Goal: Task Accomplishment & Management: Use online tool/utility

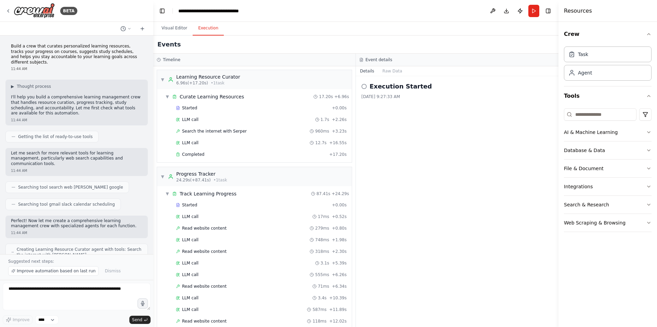
scroll to position [448, 0]
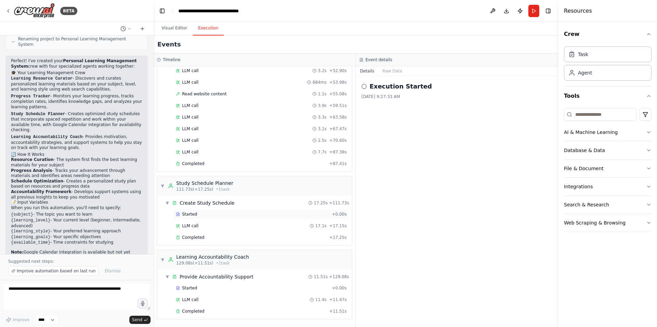
click at [204, 216] on div "Started" at bounding box center [252, 214] width 153 height 5
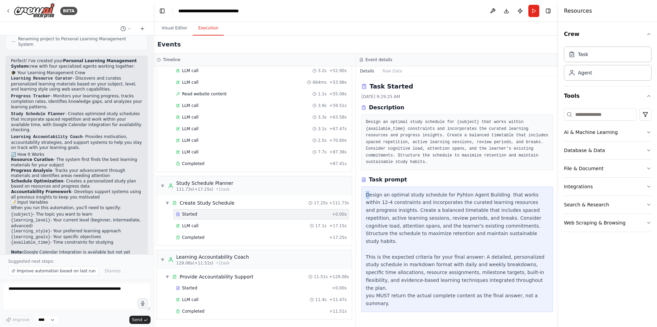
drag, startPoint x: 366, startPoint y: 183, endPoint x: 369, endPoint y: 187, distance: 5.1
click at [369, 187] on div "Design an optimal study schedule for Pyhton Agent Building that works within 12…" at bounding box center [457, 250] width 192 height 126
click at [362, 187] on div "Design an optimal study schedule for Pyhton Agent Building that works within 12…" at bounding box center [457, 250] width 192 height 126
click at [166, 28] on button "Visual Editor" at bounding box center [174, 28] width 37 height 14
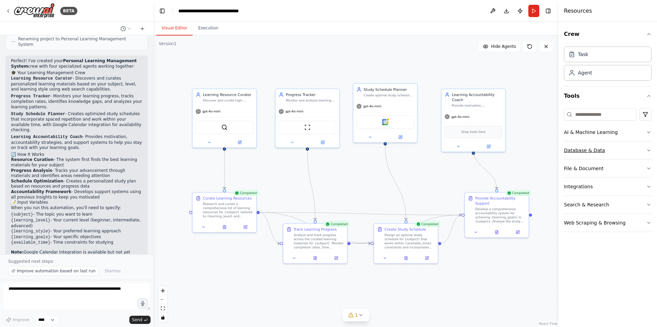
click at [586, 152] on button "Database & Data" at bounding box center [608, 151] width 88 height 18
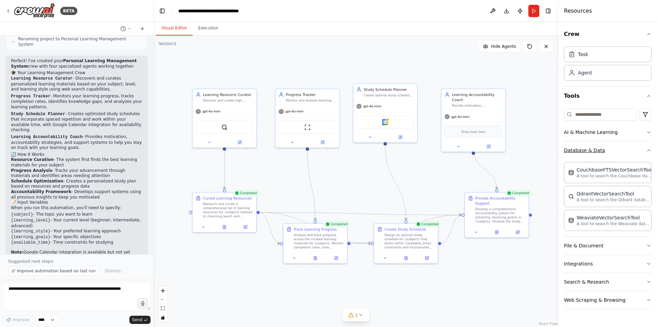
click at [650, 154] on button "Database & Data" at bounding box center [608, 151] width 88 height 18
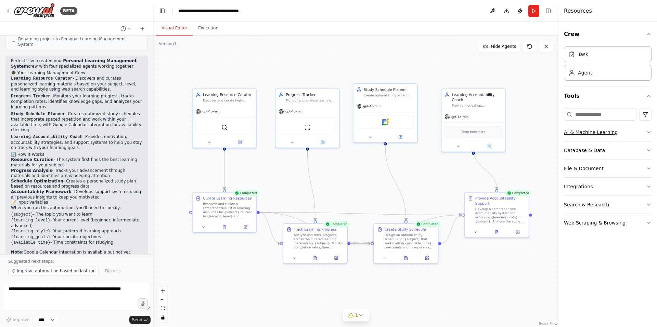
click at [647, 134] on icon "button" at bounding box center [648, 132] width 5 height 5
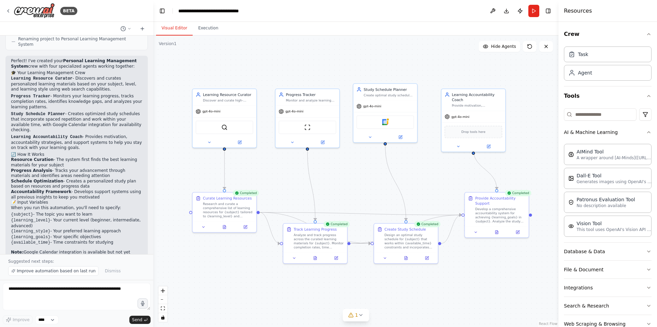
click at [647, 133] on div "Crew Task Agent Tools AI & Machine Learning AIMind Tool A wrapper around [AI-Mi…" at bounding box center [607, 174] width 99 height 305
click at [646, 133] on icon "button" at bounding box center [648, 132] width 5 height 5
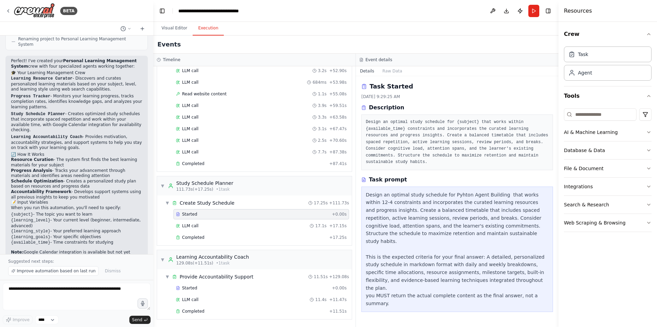
click at [197, 29] on button "Execution" at bounding box center [208, 28] width 31 height 14
click at [162, 260] on span "▼" at bounding box center [162, 259] width 4 height 5
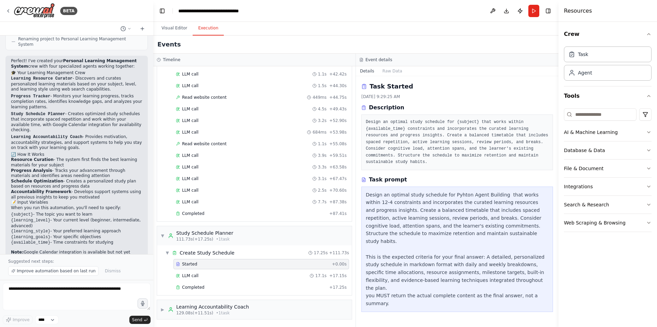
scroll to position [398, 0]
click at [163, 240] on div "▼ Study Schedule Planner 111.73s (+17.25s) • 1 task" at bounding box center [196, 236] width 73 height 12
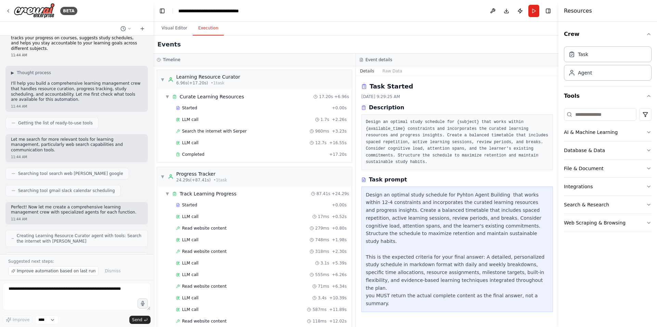
scroll to position [0, 0]
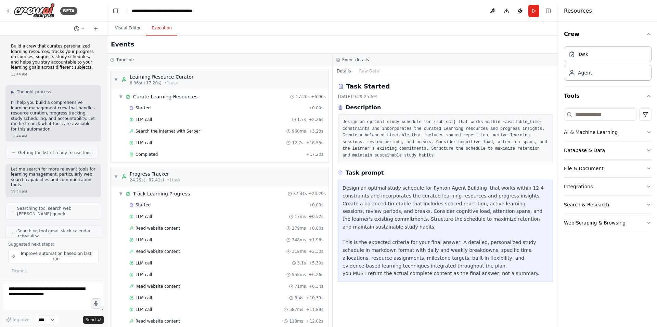
drag, startPoint x: 151, startPoint y: 60, endPoint x: 107, endPoint y: 82, distance: 49.1
click at [107, 82] on div "BETA Build a crew that curates personalized learning resources, tracks your pro…" at bounding box center [328, 163] width 657 height 327
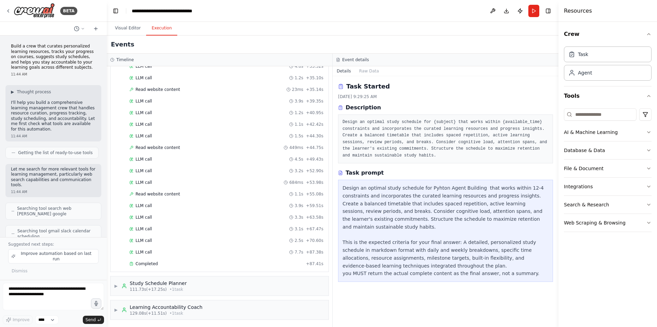
scroll to position [349, 0]
click at [182, 288] on div "▶ Study Schedule Planner 111.73s (+17.25s) • 1 task" at bounding box center [219, 285] width 218 height 19
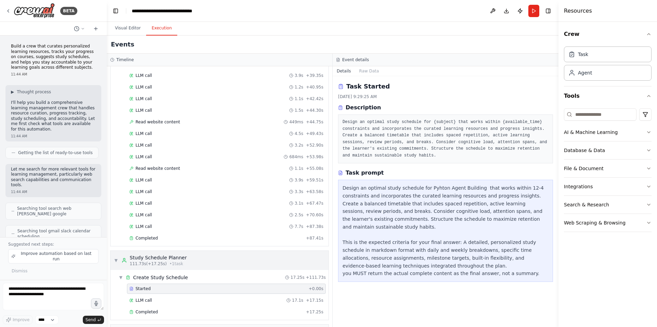
scroll to position [398, 0]
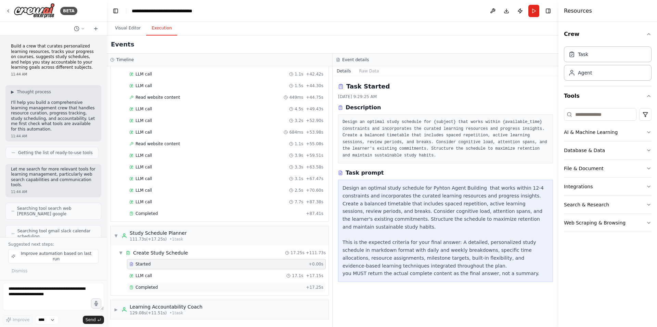
click at [151, 284] on div "Completed + 17.25s" at bounding box center [226, 288] width 199 height 10
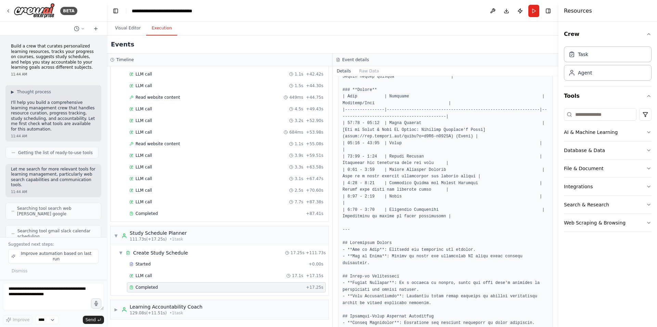
scroll to position [873, 0]
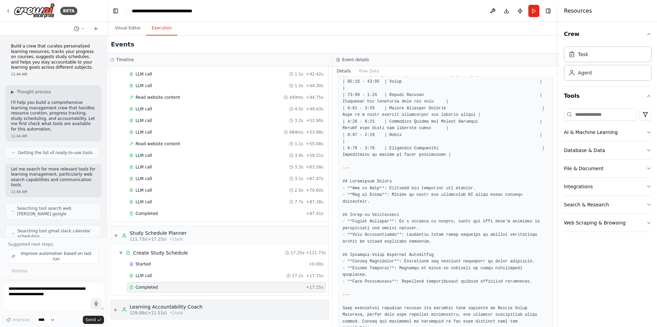
click at [232, 308] on div "▶ Learning Accountability Coach 129.08s (+11.51s) • 1 task" at bounding box center [219, 309] width 218 height 19
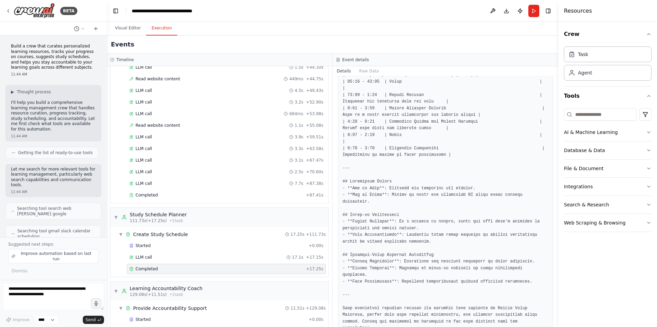
scroll to position [448, 0]
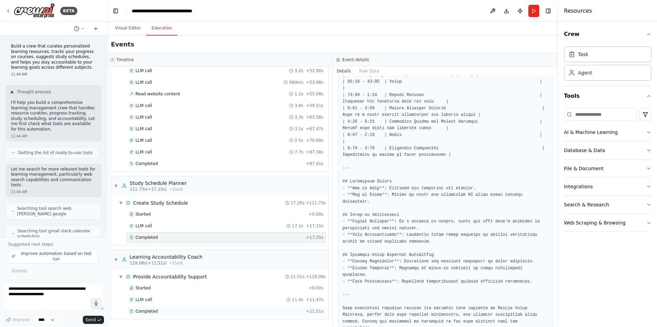
click at [161, 315] on div "Completed + 11.51s" at bounding box center [226, 311] width 199 height 10
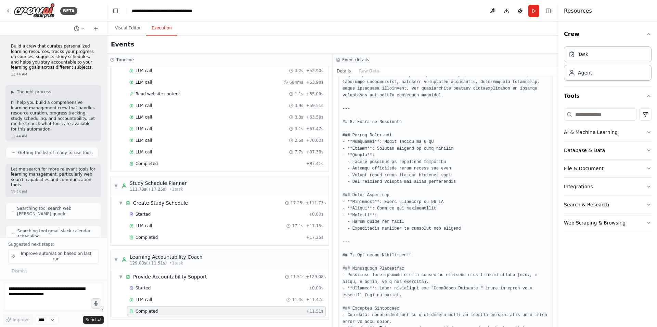
scroll to position [0, 0]
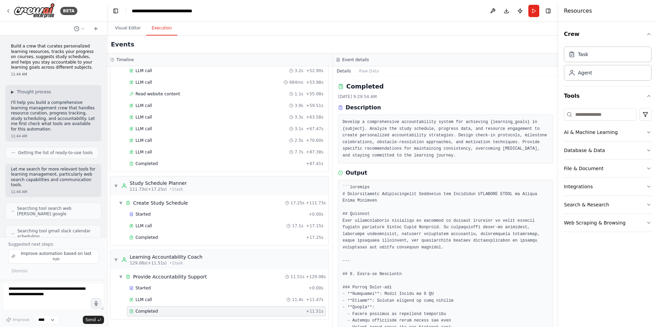
click at [41, 292] on textarea at bounding box center [53, 296] width 101 height 27
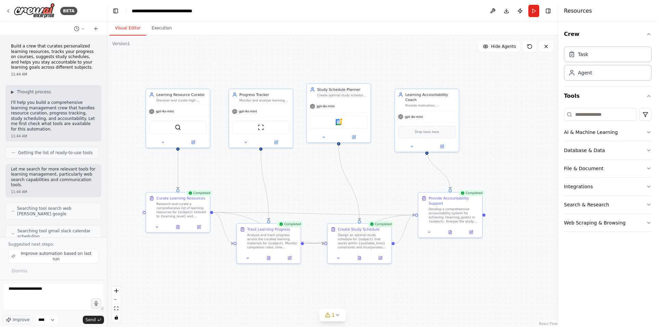
click at [128, 30] on button "Visual Editor" at bounding box center [127, 28] width 37 height 14
click at [54, 288] on textarea "**********" at bounding box center [53, 296] width 101 height 27
type textarea "**********"
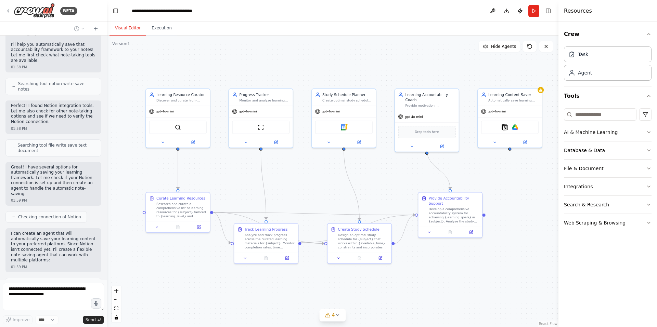
scroll to position [1003, 0]
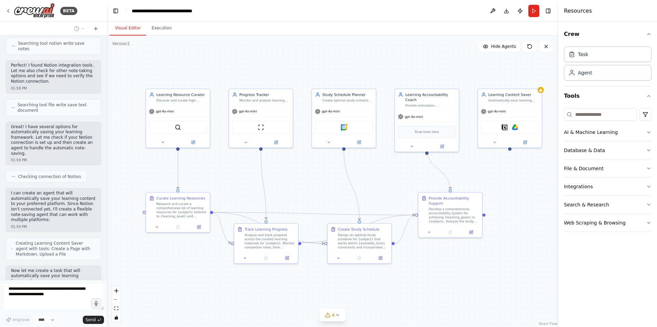
drag, startPoint x: 270, startPoint y: 222, endPoint x: 272, endPoint y: 217, distance: 6.3
click at [272, 217] on div ".deletable-edge-delete-btn { width: 20px; height: 20px; border: 0px solid #ffff…" at bounding box center [333, 182] width 452 height 292
click at [176, 258] on div ".deletable-edge-delete-btn { width: 20px; height: 20px; border: 0px solid #ffff…" at bounding box center [333, 182] width 452 height 292
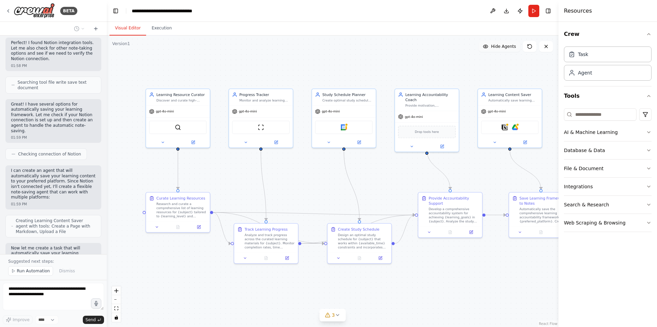
click at [492, 47] on button "Hide Agents" at bounding box center [499, 46] width 41 height 11
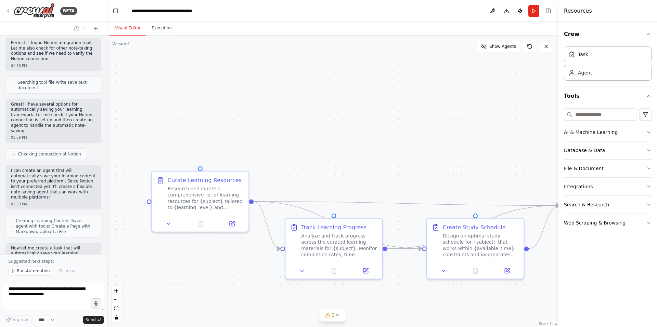
drag, startPoint x: 163, startPoint y: 236, endPoint x: 245, endPoint y: 221, distance: 82.8
click at [245, 221] on div ".deletable-edge-delete-btn { width: 20px; height: 20px; border: 0px solid #ffff…" at bounding box center [333, 182] width 452 height 292
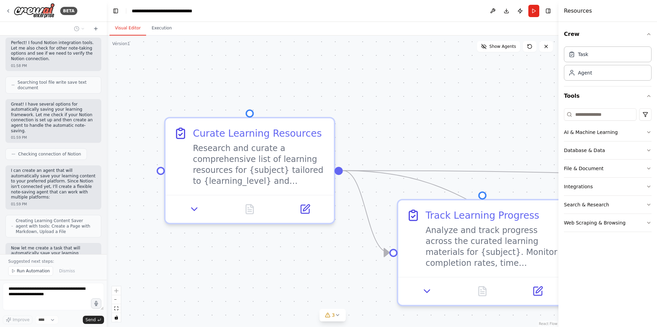
drag, startPoint x: 229, startPoint y: 207, endPoint x: 237, endPoint y: 234, distance: 28.2
click at [237, 234] on div ".deletable-edge-delete-btn { width: 20px; height: 20px; border: 0px solid #ffff…" at bounding box center [333, 182] width 452 height 292
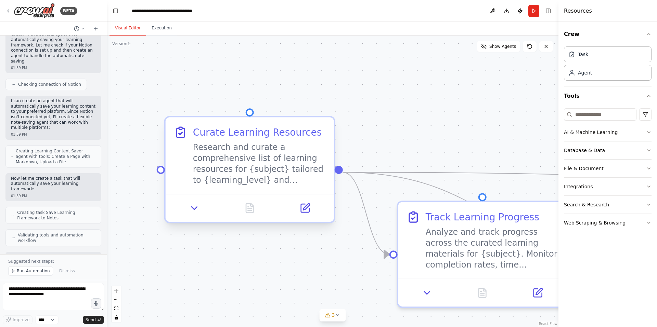
click at [160, 169] on div at bounding box center [161, 170] width 8 height 8
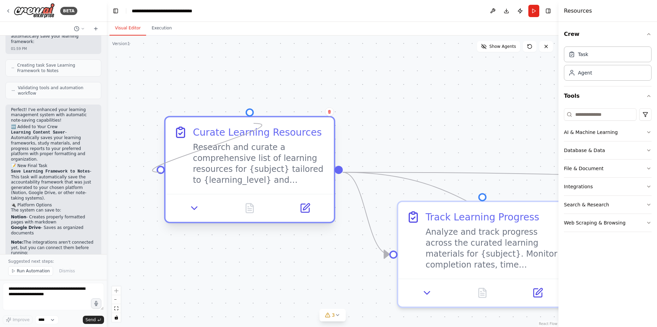
drag, startPoint x: 160, startPoint y: 172, endPoint x: 253, endPoint y: 123, distance: 105.1
click at [253, 123] on div "Curate Learning Resources Research and curate a comprehensive list of learning …" at bounding box center [249, 169] width 171 height 107
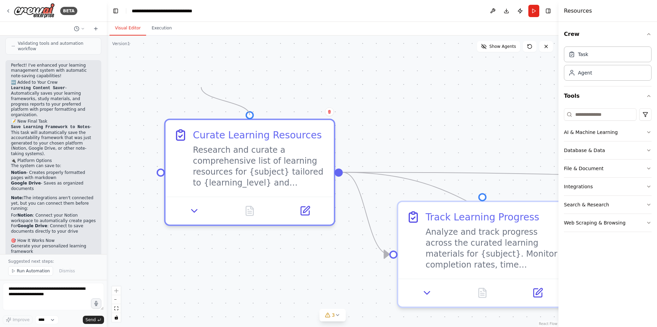
scroll to position [1293, 0]
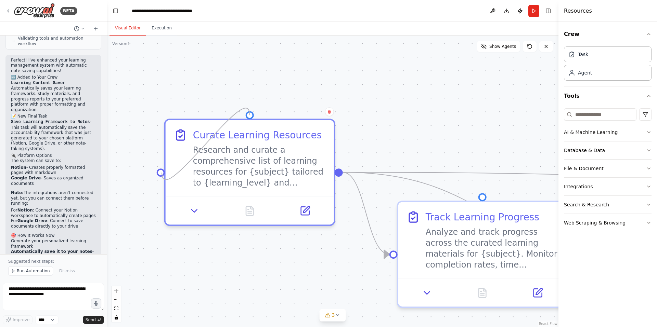
drag, startPoint x: 250, startPoint y: 116, endPoint x: 162, endPoint y: 173, distance: 104.7
click at [162, 173] on div ".deletable-edge-delete-btn { width: 20px; height: 20px; border: 0px solid #ffff…" at bounding box center [333, 182] width 452 height 292
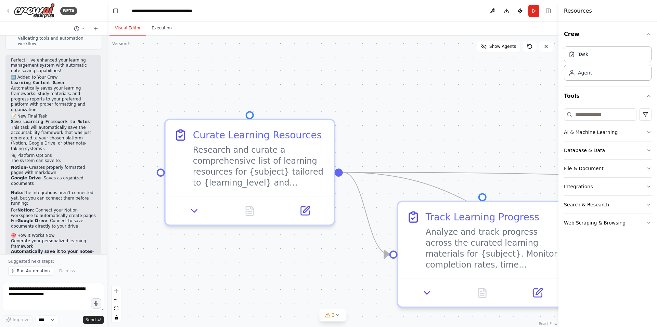
click at [283, 260] on div ".deletable-edge-delete-btn { width: 20px; height: 20px; border: 0px solid #ffff…" at bounding box center [333, 182] width 452 height 292
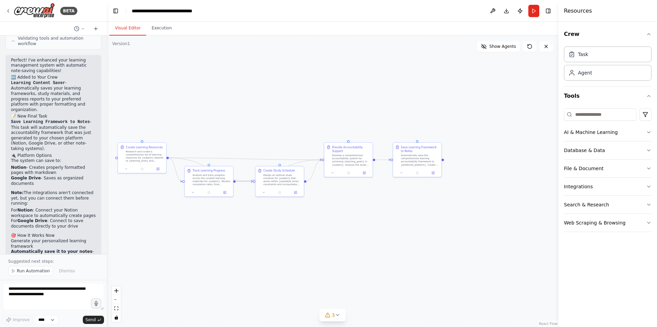
drag, startPoint x: 485, startPoint y: 296, endPoint x: 362, endPoint y: 223, distance: 143.2
click at [223, 199] on div ".deletable-edge-delete-btn { width: 20px; height: 20px; border: 0px solid #ffff…" at bounding box center [333, 182] width 452 height 292
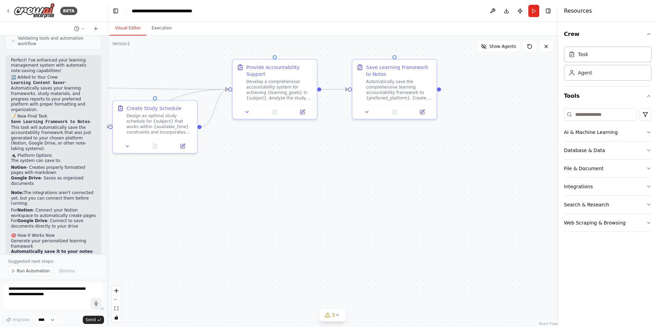
drag, startPoint x: 411, startPoint y: 151, endPoint x: 380, endPoint y: 274, distance: 127.3
click at [380, 274] on div ".deletable-edge-delete-btn { width: 20px; height: 20px; border: 0px solid #ffff…" at bounding box center [333, 182] width 452 height 292
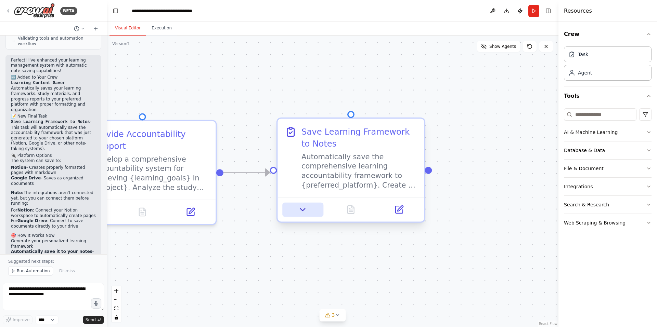
click at [297, 207] on button at bounding box center [302, 210] width 41 height 14
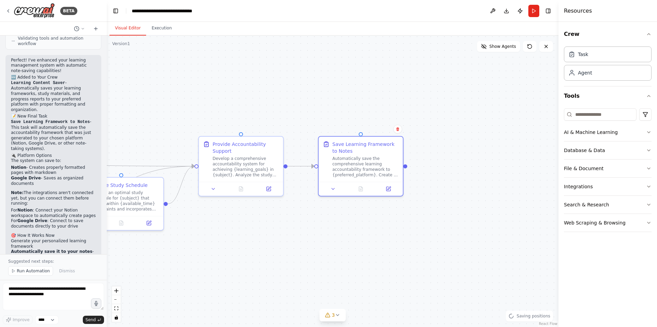
drag, startPoint x: 420, startPoint y: 225, endPoint x: 399, endPoint y: 169, distance: 60.4
click at [400, 169] on div ".deletable-edge-delete-btn { width: 20px; height: 20px; border: 0px solid #ffff…" at bounding box center [333, 182] width 452 height 292
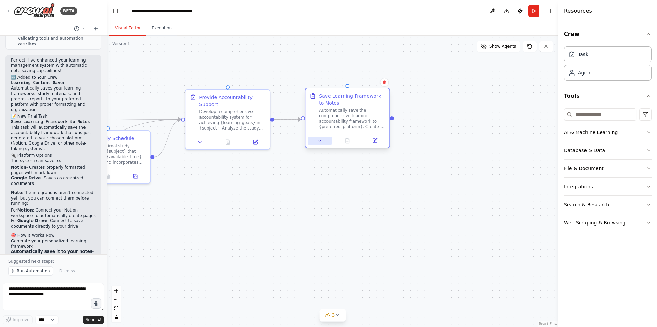
click at [319, 139] on icon at bounding box center [319, 140] width 5 height 5
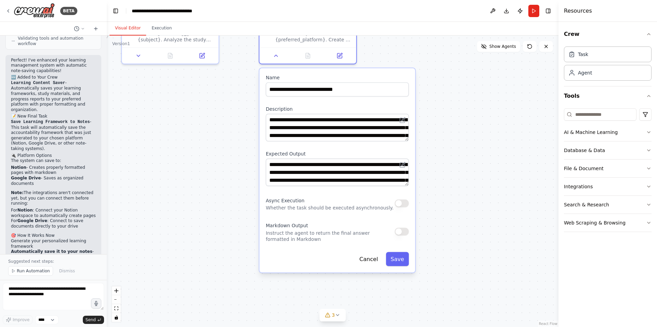
drag, startPoint x: 467, startPoint y: 272, endPoint x: 476, endPoint y: 205, distance: 67.7
click at [476, 205] on div ".deletable-edge-delete-btn { width: 20px; height: 20px; border: 0px solid #ffff…" at bounding box center [333, 182] width 452 height 292
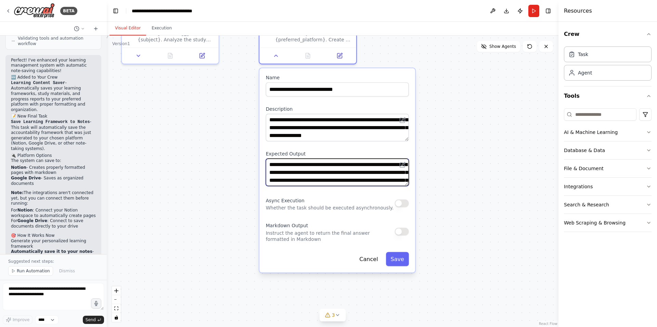
scroll to position [14, 0]
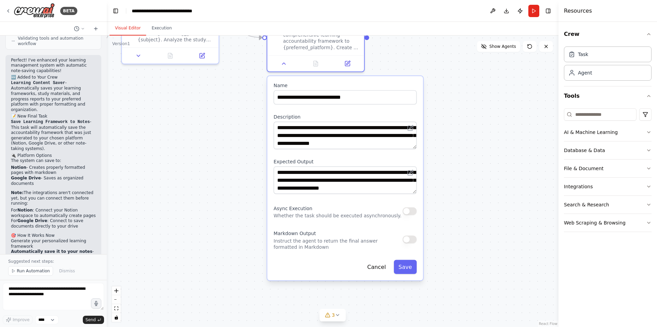
drag, startPoint x: 272, startPoint y: 234, endPoint x: 278, endPoint y: 244, distance: 11.4
click at [278, 244] on p "Instruct the agent to return the final answer formatted in Markdown" at bounding box center [338, 244] width 129 height 13
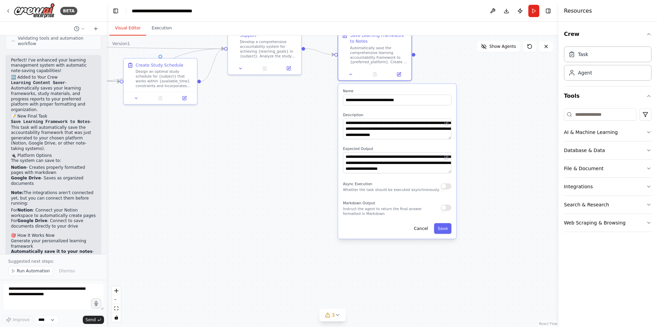
drag, startPoint x: 487, startPoint y: 162, endPoint x: 472, endPoint y: 203, distance: 43.7
click at [473, 204] on div ".deletable-edge-delete-btn { width: 20px; height: 20px; border: 0px solid #ffff…" at bounding box center [333, 182] width 452 height 292
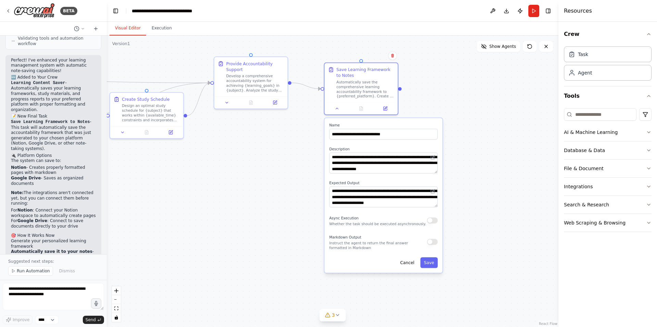
drag, startPoint x: 466, startPoint y: 171, endPoint x: 422, endPoint y: 129, distance: 60.5
click at [466, 170] on div ".deletable-edge-delete-btn { width: 20px; height: 20px; border: 0px solid #ffff…" at bounding box center [333, 182] width 452 height 292
click at [384, 107] on icon at bounding box center [384, 106] width 3 height 3
click at [388, 110] on button at bounding box center [385, 107] width 21 height 7
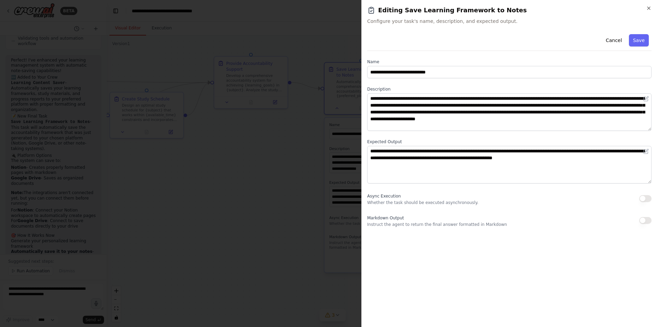
click at [645, 8] on h2 "Editing Save Learning Framework to Notes" at bounding box center [509, 10] width 284 height 10
click at [651, 8] on div "**********" at bounding box center [509, 163] width 296 height 327
click at [647, 8] on icon "button" at bounding box center [648, 7] width 5 height 5
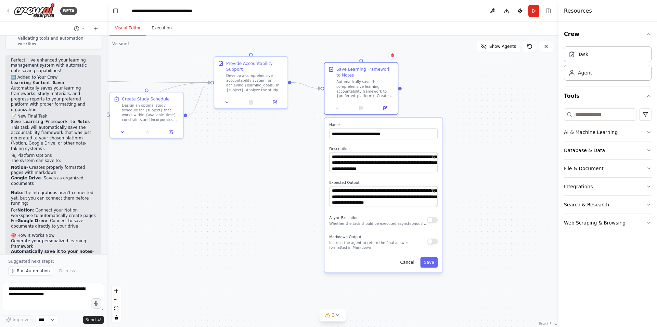
click at [494, 93] on div ".deletable-edge-delete-btn { width: 20px; height: 20px; border: 0px solid #ffff…" at bounding box center [333, 182] width 452 height 292
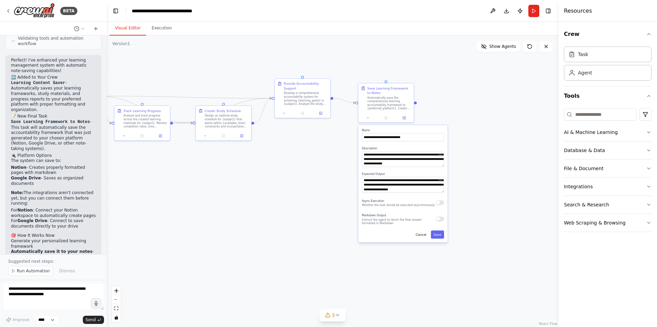
click at [487, 139] on div ".deletable-edge-delete-btn { width: 20px; height: 20px; border: 0px solid #ffff…" at bounding box center [333, 182] width 452 height 292
click at [436, 237] on button "Save" at bounding box center [437, 235] width 13 height 8
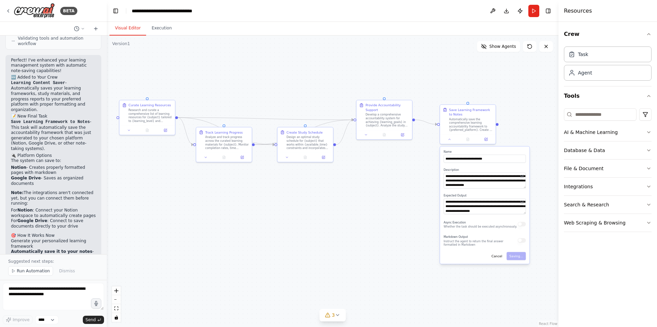
drag, startPoint x: 274, startPoint y: 185, endPoint x: 364, endPoint y: 209, distance: 93.1
click at [364, 209] on div ".deletable-edge-delete-btn { width: 20px; height: 20px; border: 0px solid #ffff…" at bounding box center [333, 182] width 452 height 292
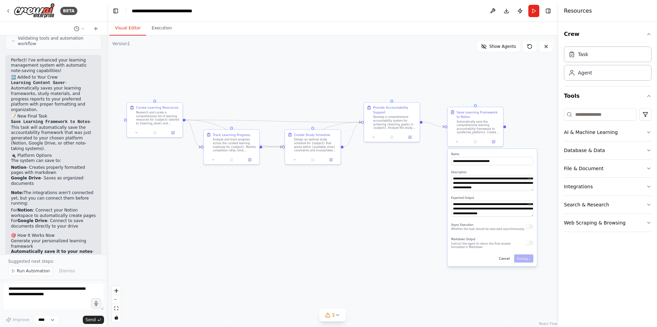
click at [364, 209] on div ".deletable-edge-delete-btn { width: 20px; height: 20px; border: 0px solid #ffff…" at bounding box center [333, 182] width 452 height 292
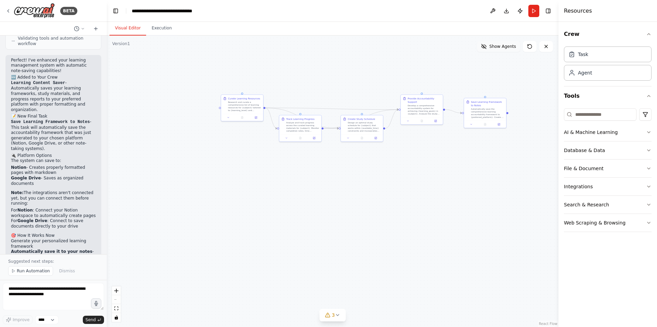
click at [495, 49] on span "Show Agents" at bounding box center [502, 46] width 27 height 5
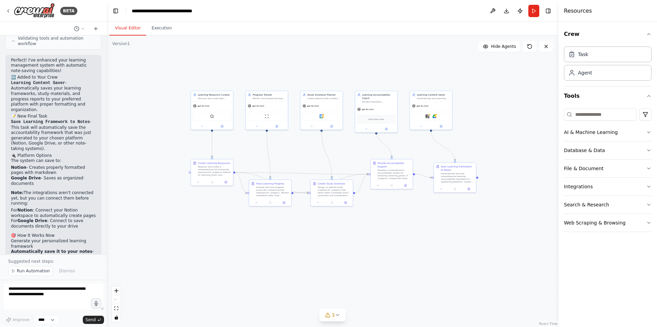
drag, startPoint x: 403, startPoint y: 197, endPoint x: 395, endPoint y: 268, distance: 71.2
click at [395, 268] on div ".deletable-edge-delete-btn { width: 20px; height: 20px; border: 0px solid #ffff…" at bounding box center [333, 182] width 452 height 292
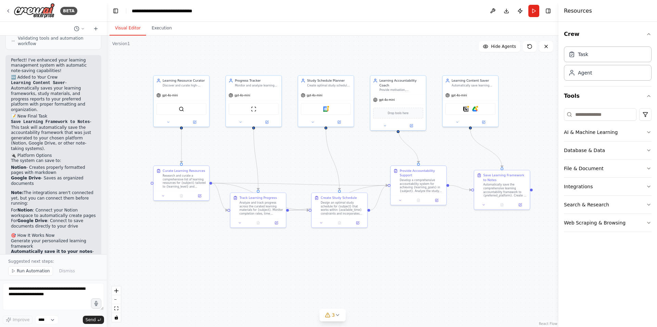
drag, startPoint x: 408, startPoint y: 255, endPoint x: 409, endPoint y: 287, distance: 31.5
click at [409, 287] on div ".deletable-edge-delete-btn { width: 20px; height: 20px; border: 0px solid #ffff…" at bounding box center [333, 182] width 452 height 292
click at [475, 93] on div "gpt-4o-mini" at bounding box center [469, 95] width 55 height 10
click at [467, 111] on img at bounding box center [465, 108] width 5 height 5
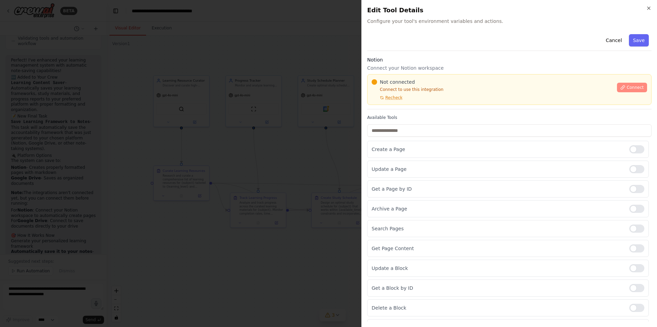
click at [630, 90] on span "Connect" at bounding box center [634, 87] width 17 height 5
click at [387, 98] on span "Recheck" at bounding box center [393, 97] width 17 height 5
click at [405, 107] on div "Notion Connect your Notion workspace Not connected Connect to use this integrat…" at bounding box center [509, 82] width 284 height 53
click at [406, 108] on div "Notion Connect your Notion workspace Not connected Connect to use this integrat…" at bounding box center [509, 82] width 284 height 53
click at [277, 136] on div at bounding box center [328, 163] width 657 height 327
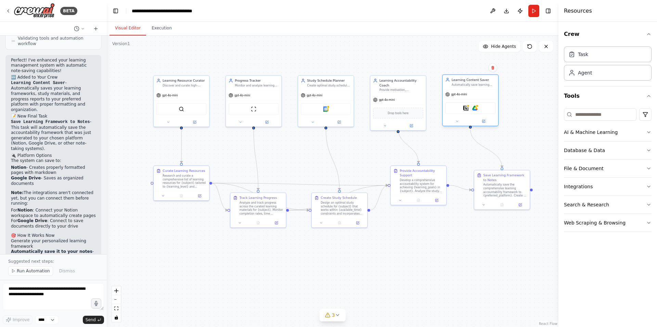
click at [474, 88] on div "Learning Content Saver Automatically save learning frameworks, study materials,…" at bounding box center [469, 82] width 55 height 14
click at [463, 92] on div "gpt-4o-mini" at bounding box center [456, 94] width 22 height 4
click at [466, 110] on img at bounding box center [465, 108] width 5 height 5
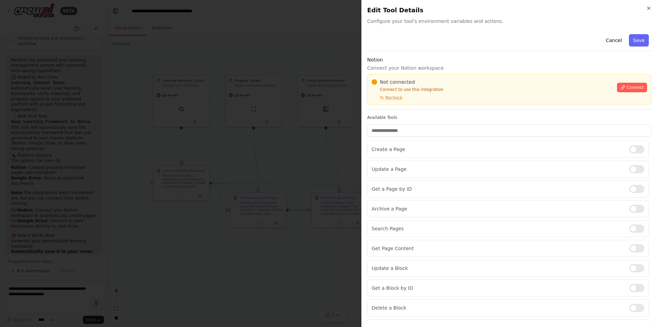
click at [473, 42] on div "Cancel Save" at bounding box center [509, 40] width 284 height 19
drag, startPoint x: 465, startPoint y: 31, endPoint x: 416, endPoint y: 26, distance: 48.5
click at [420, 27] on div "Close Edit Tool Details Configure your tool's environment variables and actions…" at bounding box center [509, 163] width 296 height 327
click at [490, 32] on div "Cancel Save" at bounding box center [509, 40] width 284 height 19
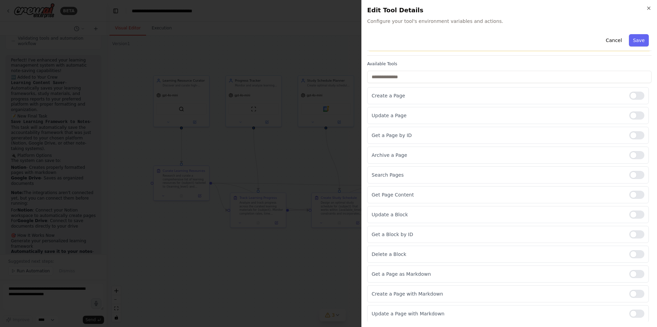
scroll to position [54, 0]
click at [428, 73] on input "text" at bounding box center [509, 76] width 284 height 12
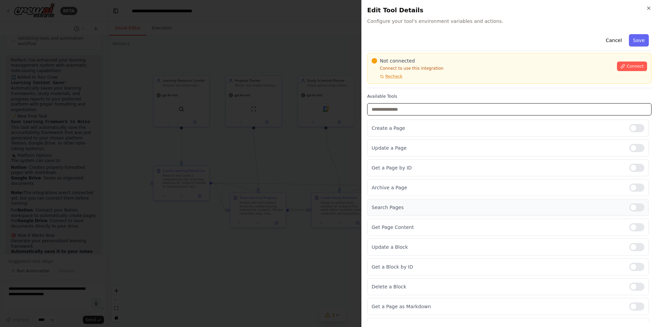
scroll to position [0, 0]
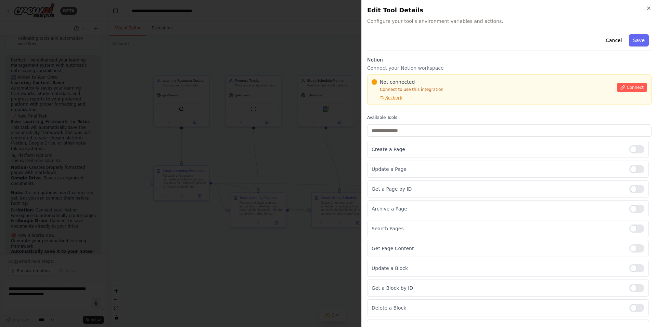
click at [407, 52] on div "Cancel Save Notion Connect your Notion workspace Not connected Connect to use t…" at bounding box center [509, 203] width 284 height 345
click at [648, 8] on icon "button" at bounding box center [648, 7] width 5 height 5
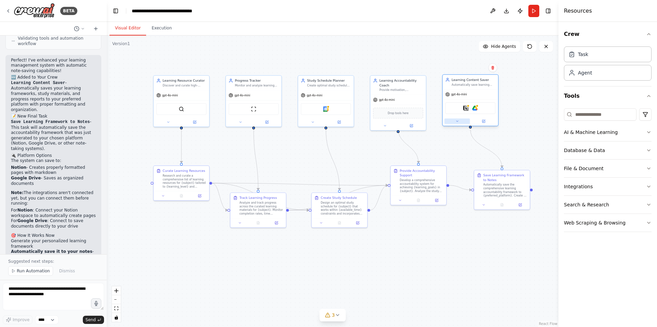
click at [458, 122] on icon at bounding box center [457, 122] width 4 height 4
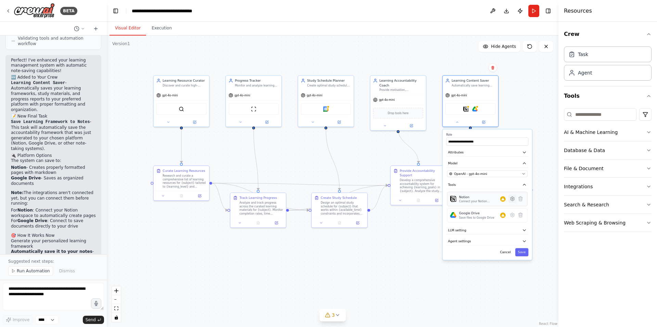
click at [512, 200] on icon at bounding box center [512, 199] width 4 height 4
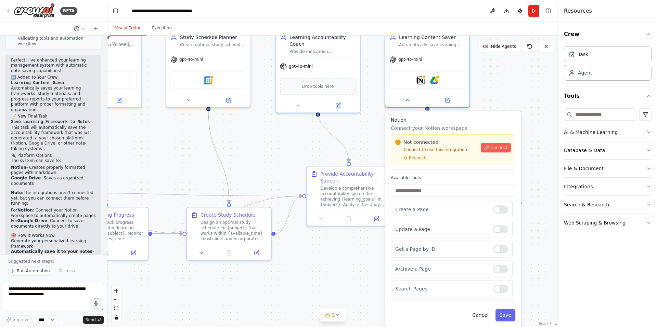
click at [508, 92] on div ".deletable-edge-delete-btn { width: 20px; height: 20px; border: 0px solid #ffff…" at bounding box center [333, 182] width 452 height 292
click at [488, 318] on button "Cancel" at bounding box center [480, 315] width 24 height 12
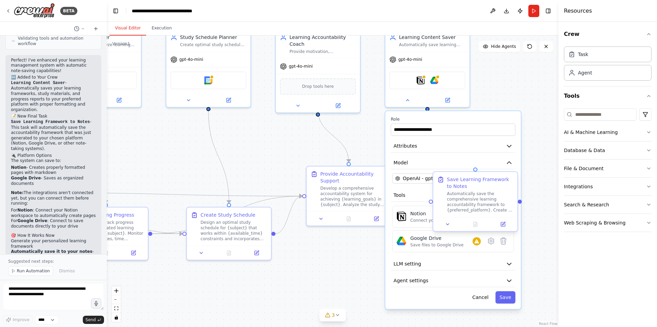
click at [477, 170] on div at bounding box center [475, 170] width 4 height 4
click at [529, 118] on div ".deletable-edge-delete-btn { width: 20px; height: 20px; border: 0px solid #ffff…" at bounding box center [333, 182] width 452 height 292
click at [484, 299] on button "Cancel" at bounding box center [480, 297] width 24 height 12
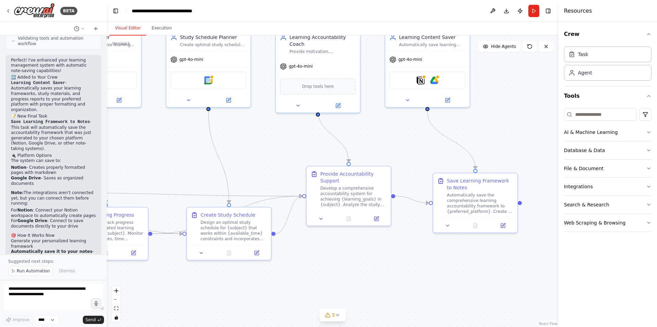
click at [517, 86] on div ".deletable-edge-delete-btn { width: 20px; height: 20px; border: 0px solid #ffff…" at bounding box center [333, 182] width 452 height 292
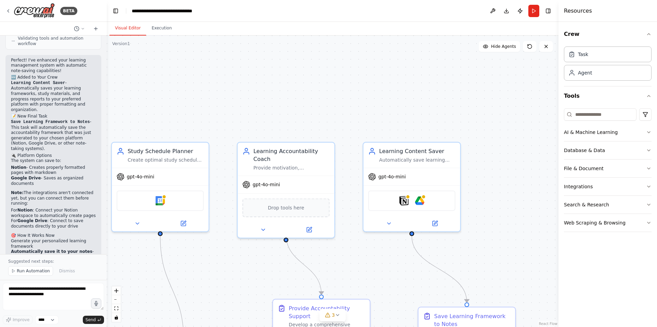
drag, startPoint x: 505, startPoint y: 106, endPoint x: 498, endPoint y: 217, distance: 111.0
click at [498, 217] on div ".deletable-edge-delete-btn { width: 20px; height: 20px; border: 0px solid #ffff…" at bounding box center [333, 182] width 452 height 292
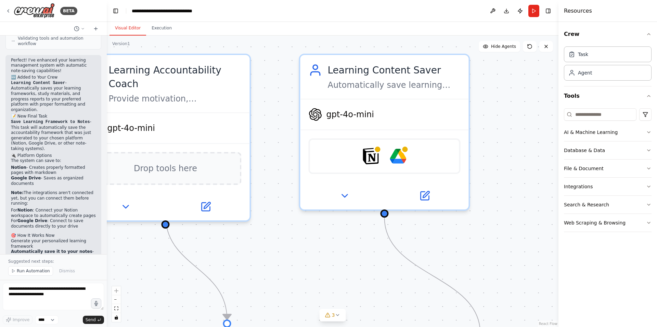
drag, startPoint x: 499, startPoint y: 166, endPoint x: 521, endPoint y: 93, distance: 76.4
click at [521, 93] on div ".deletable-edge-delete-btn { width: 20px; height: 20px; border: 0px solid #ffff…" at bounding box center [333, 182] width 452 height 292
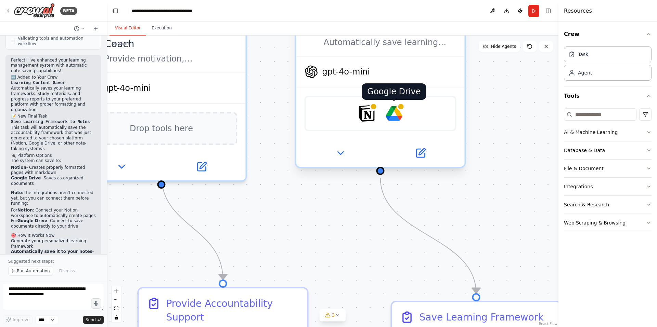
click at [402, 111] on img at bounding box center [393, 113] width 16 height 16
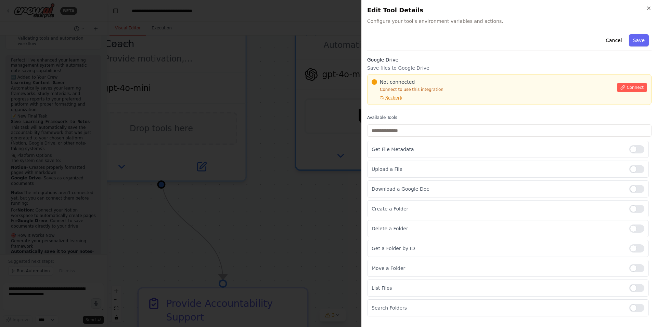
click at [389, 96] on span "Recheck" at bounding box center [393, 97] width 17 height 5
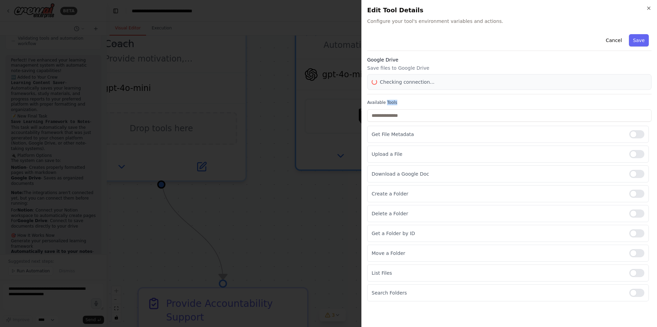
click at [389, 96] on div "Cancel Save Google Drive Save files to Google Drive Checking connection... Avai…" at bounding box center [509, 166] width 284 height 270
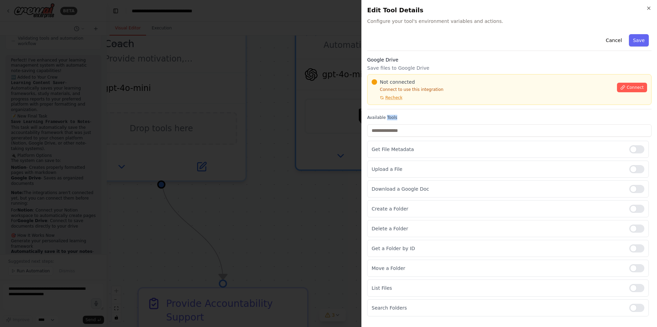
click at [389, 96] on span "Recheck" at bounding box center [393, 97] width 17 height 5
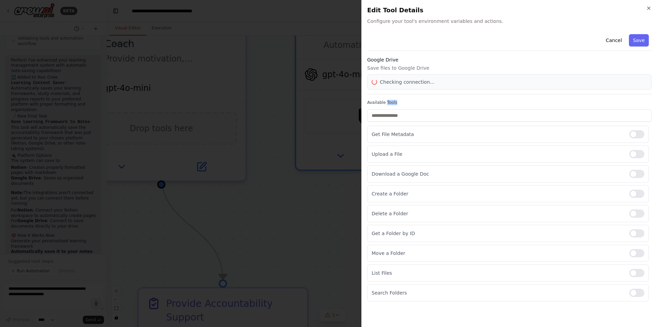
click at [389, 96] on div "Cancel Save Google Drive Save files to Google Drive Checking connection... Avai…" at bounding box center [509, 166] width 284 height 270
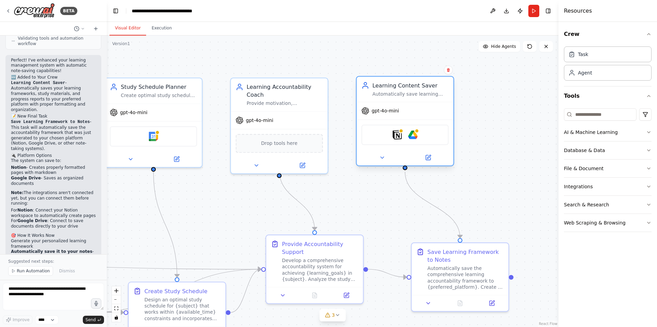
click at [399, 113] on div "gpt-4o-mini" at bounding box center [404, 110] width 97 height 17
click at [378, 111] on span "gpt-4o-mini" at bounding box center [384, 111] width 27 height 6
click at [394, 136] on img at bounding box center [397, 135] width 10 height 10
